Goal: Transaction & Acquisition: Obtain resource

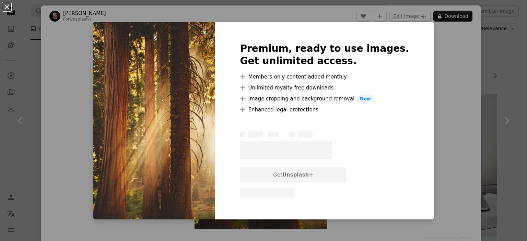
scroll to position [788, 0]
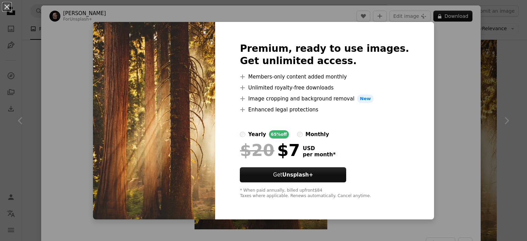
click at [440, 44] on div "An X shape Premium, ready to use images. Get unlimited access. A plus sign Memb…" at bounding box center [263, 120] width 527 height 241
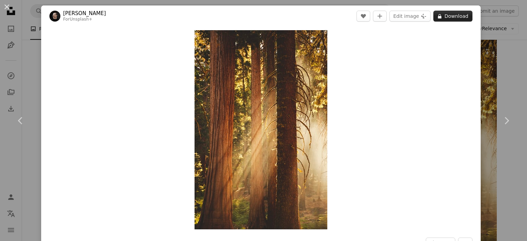
click at [447, 16] on button "A lock Download" at bounding box center [452, 16] width 39 height 11
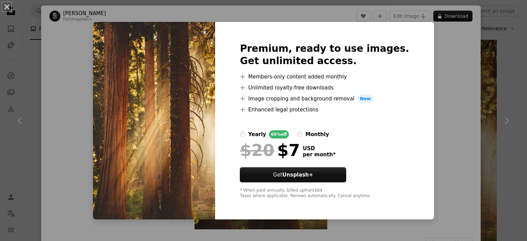
click at [458, 53] on div "An X shape Premium, ready to use images. Get unlimited access. A plus sign Memb…" at bounding box center [263, 120] width 527 height 241
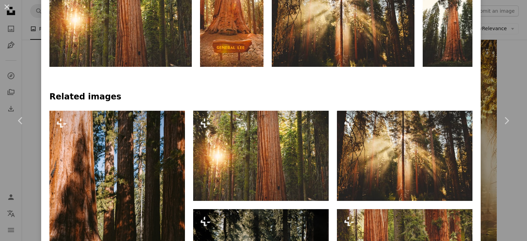
scroll to position [446, 0]
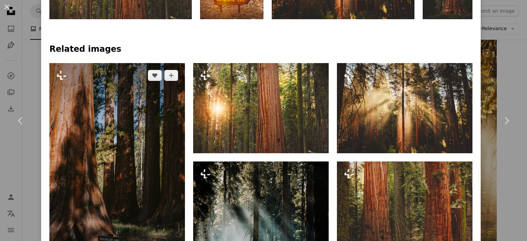
click at [124, 172] on img at bounding box center [116, 164] width 135 height 203
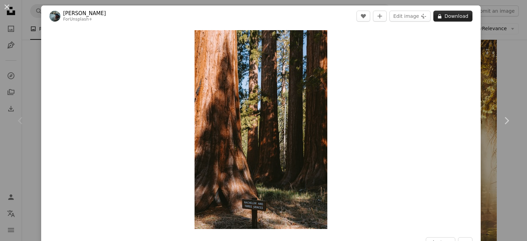
click at [445, 16] on button "A lock Download" at bounding box center [452, 16] width 39 height 11
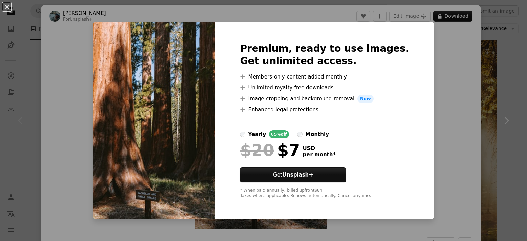
click at [452, 83] on div "An X shape Premium, ready to use images. Get unlimited access. A plus sign Memb…" at bounding box center [263, 120] width 527 height 241
